Goal: Task Accomplishment & Management: Use online tool/utility

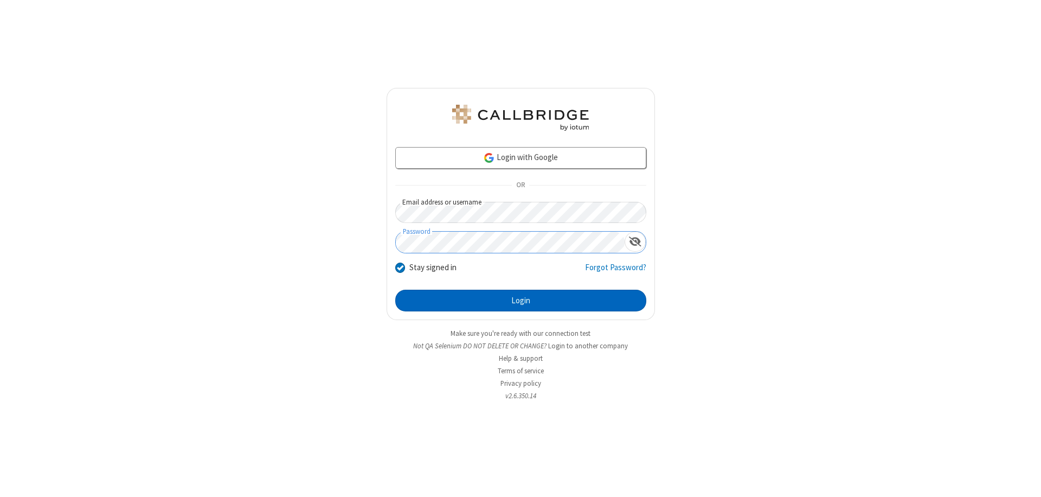
click at [520, 300] on button "Login" at bounding box center [520, 300] width 251 height 22
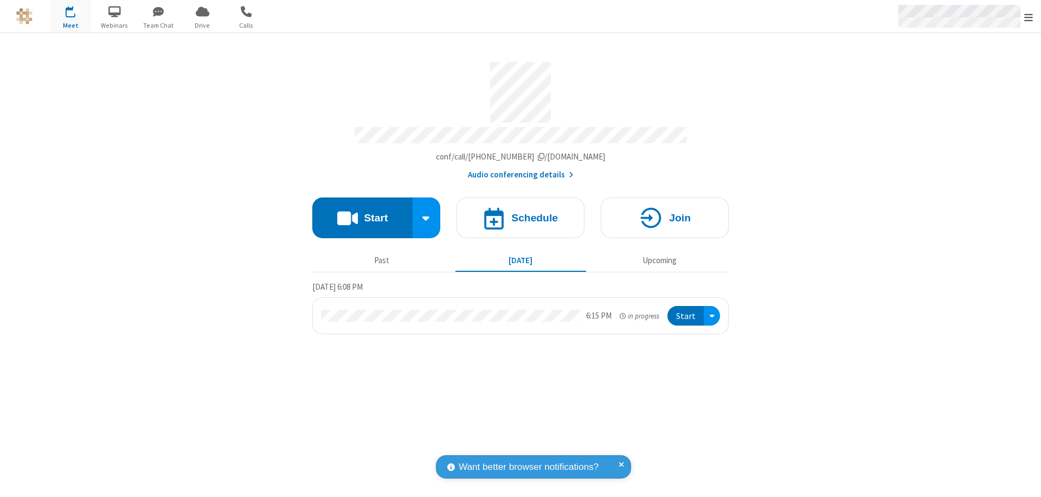
click at [1028, 17] on span "Open menu" at bounding box center [1028, 17] width 9 height 11
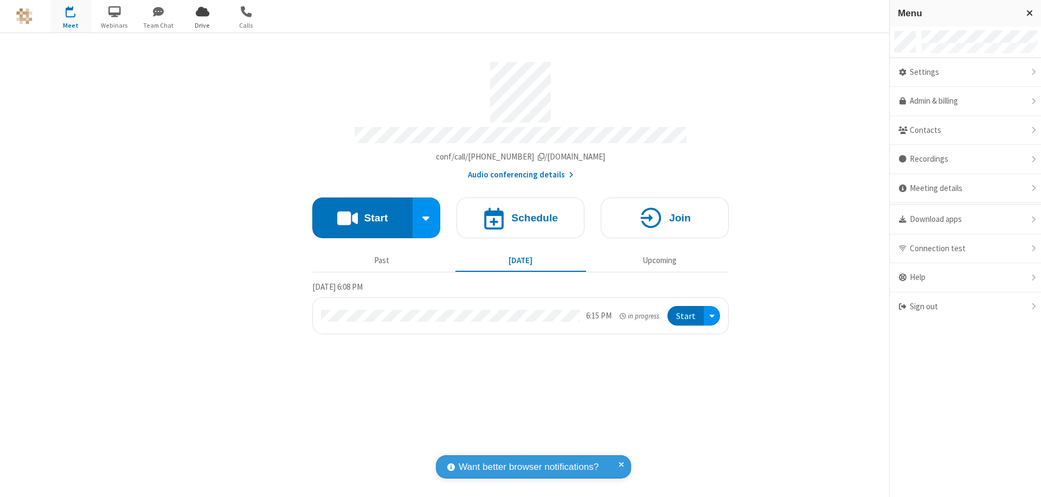
click at [202, 25] on span "Drive" at bounding box center [202, 26] width 41 height 10
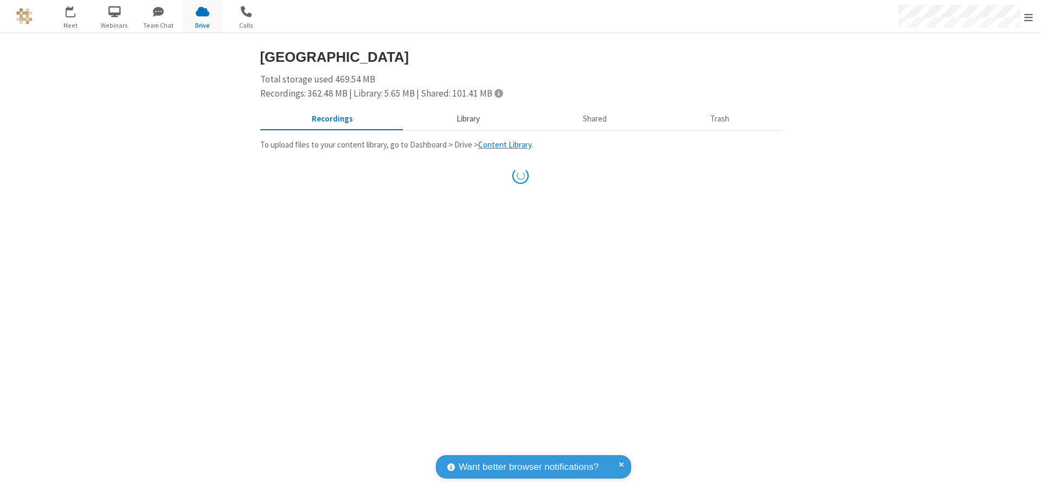
click at [466, 119] on button "Library" at bounding box center [467, 119] width 127 height 21
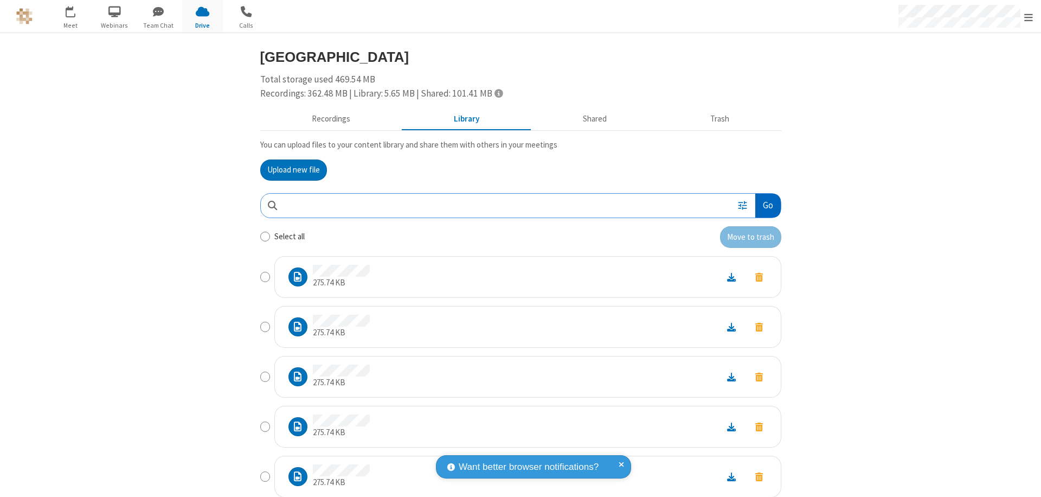
click at [763, 205] on button "Go" at bounding box center [767, 206] width 25 height 24
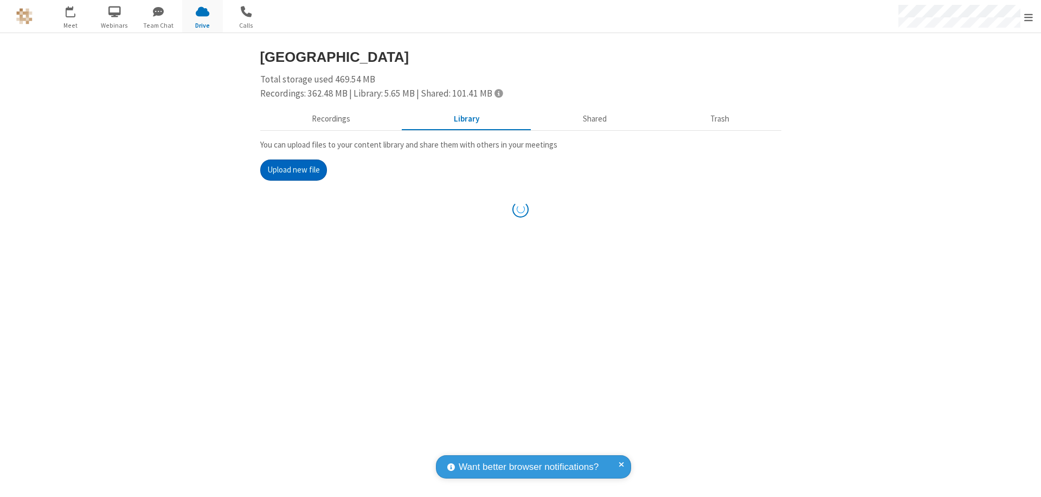
click at [289, 170] on button "Upload new file" at bounding box center [293, 170] width 67 height 22
